Goal: Entertainment & Leisure: Consume media (video, audio)

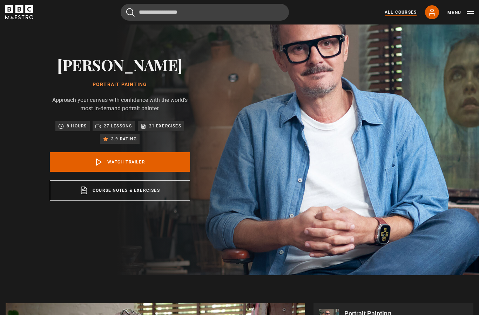
click at [396, 14] on link "All Courses" at bounding box center [400, 12] width 32 height 6
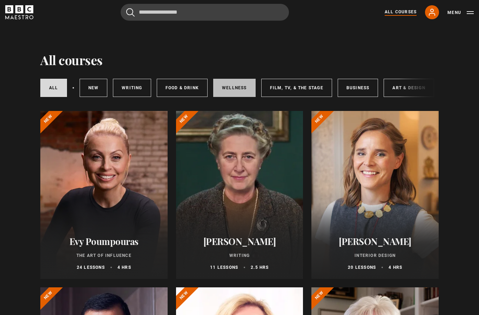
click at [230, 90] on link "Wellness" at bounding box center [234, 88] width 42 height 18
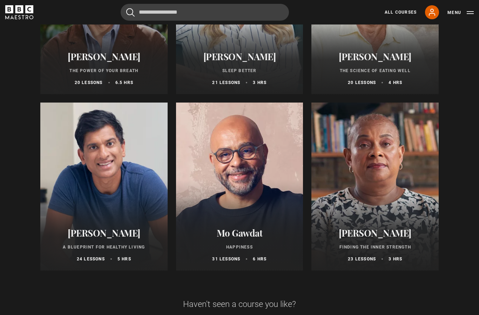
scroll to position [188, 0]
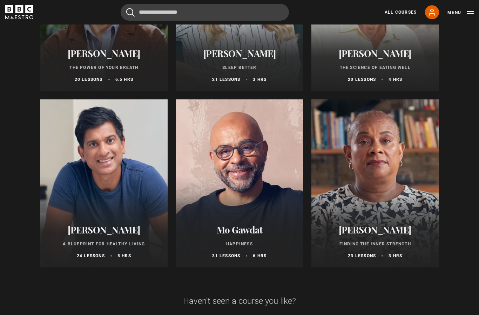
click at [250, 200] on div at bounding box center [239, 184] width 127 height 168
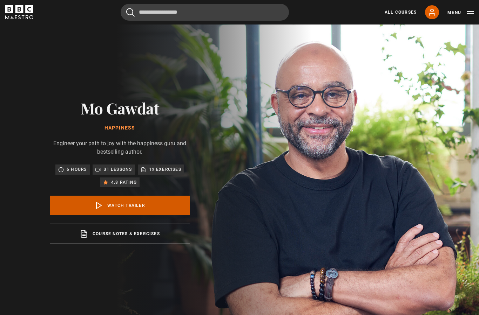
click at [165, 216] on link "Watch Trailer" at bounding box center [120, 206] width 140 height 20
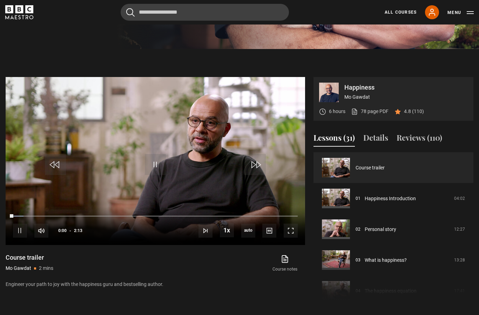
scroll to position [347, 0]
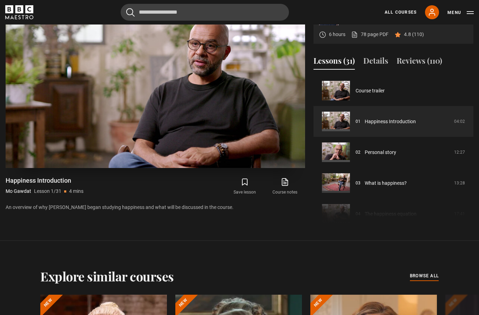
click at [291, 161] on span "Video Player" at bounding box center [291, 154] width 14 height 14
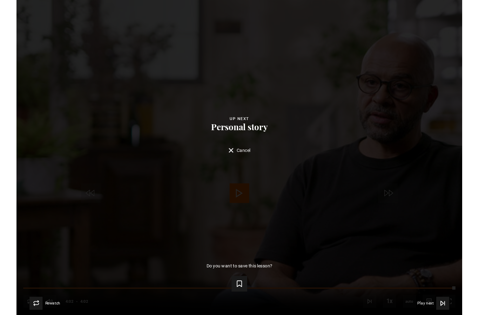
scroll to position [347, 0]
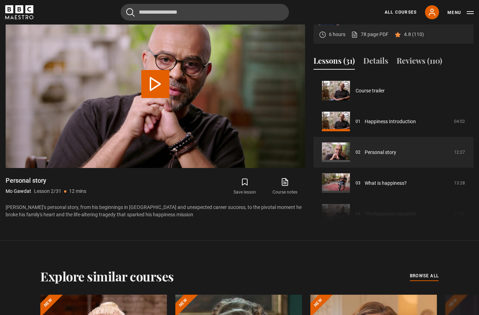
scroll to position [31, 0]
